Goal: Information Seeking & Learning: Learn about a topic

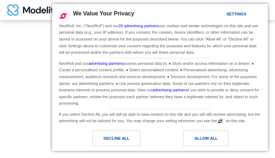
type input "********"
type input "**********"
type input "********"
